Goal: Find specific page/section: Find specific page/section

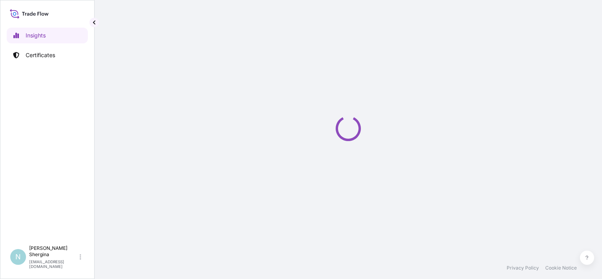
select select "2025"
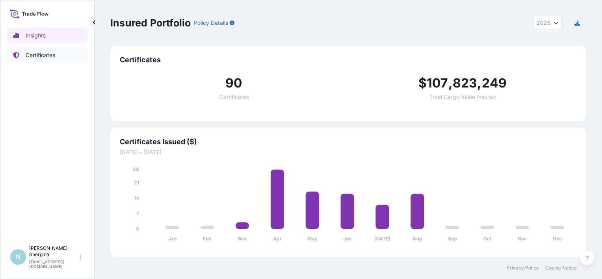
click at [58, 59] on link "Certificates" at bounding box center [47, 55] width 81 height 16
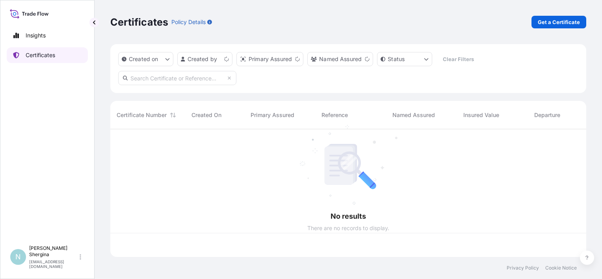
scroll to position [126, 469]
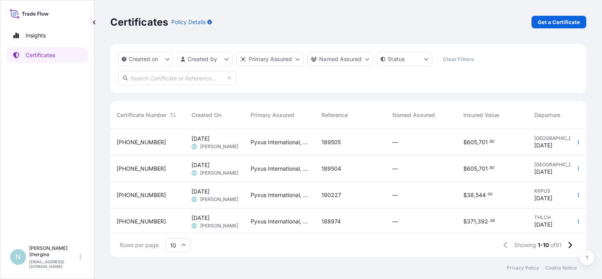
click at [267, 189] on div "Pyxus International, Inc." at bounding box center [279, 195] width 71 height 26
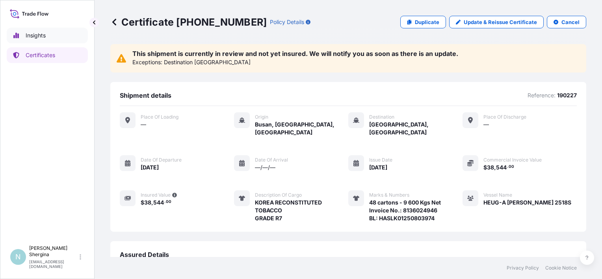
click at [52, 37] on link "Insights" at bounding box center [47, 36] width 81 height 16
select select "2025"
